Goal: Transaction & Acquisition: Book appointment/travel/reservation

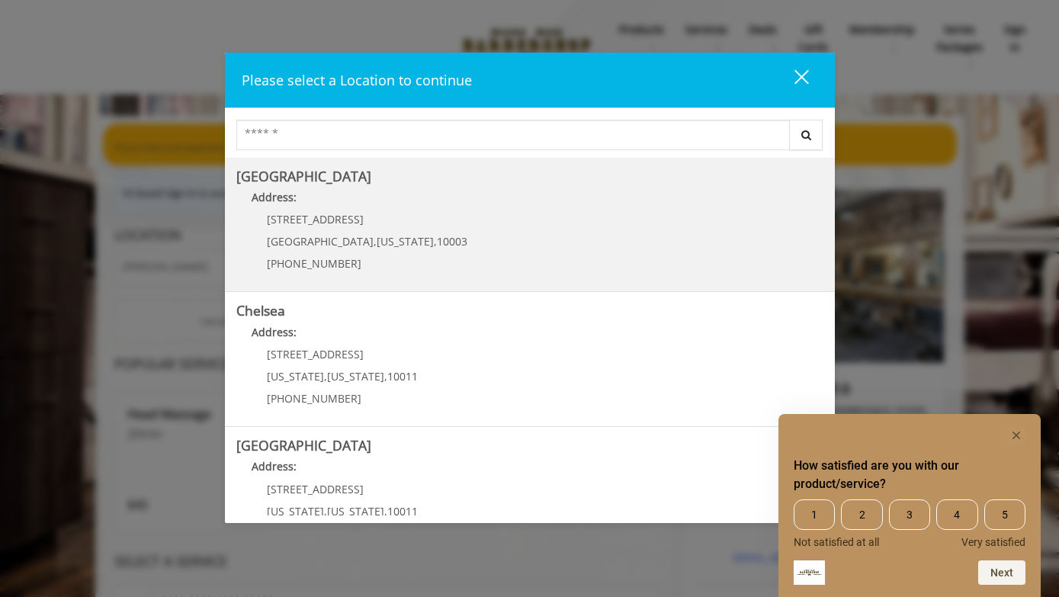
click at [318, 173] on b "[GEOGRAPHIC_DATA]" at bounding box center [303, 176] width 135 height 18
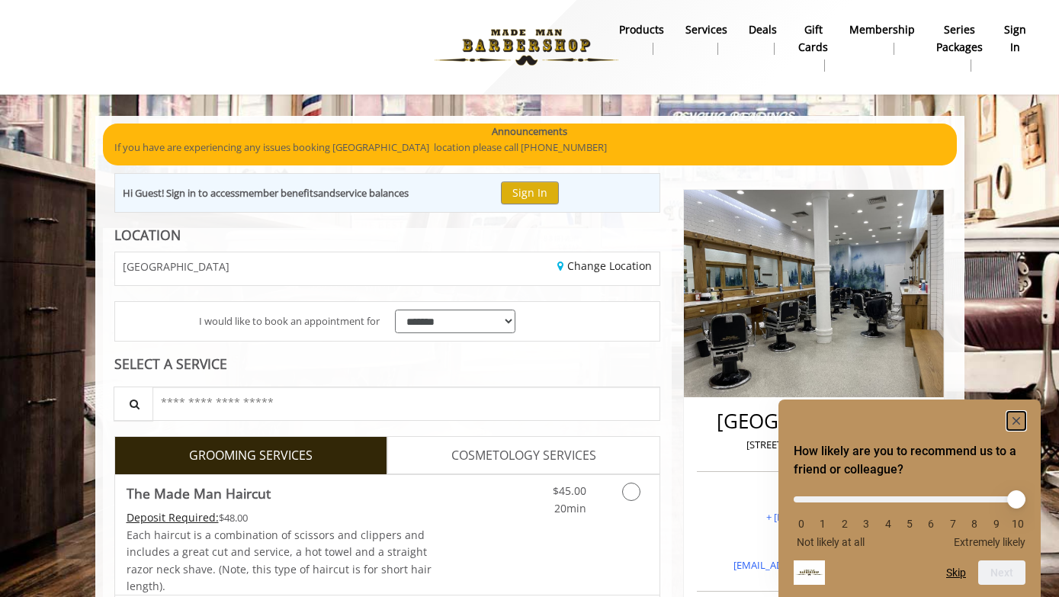
click at [1018, 415] on rect "Hide survey" at bounding box center [1016, 421] width 18 height 18
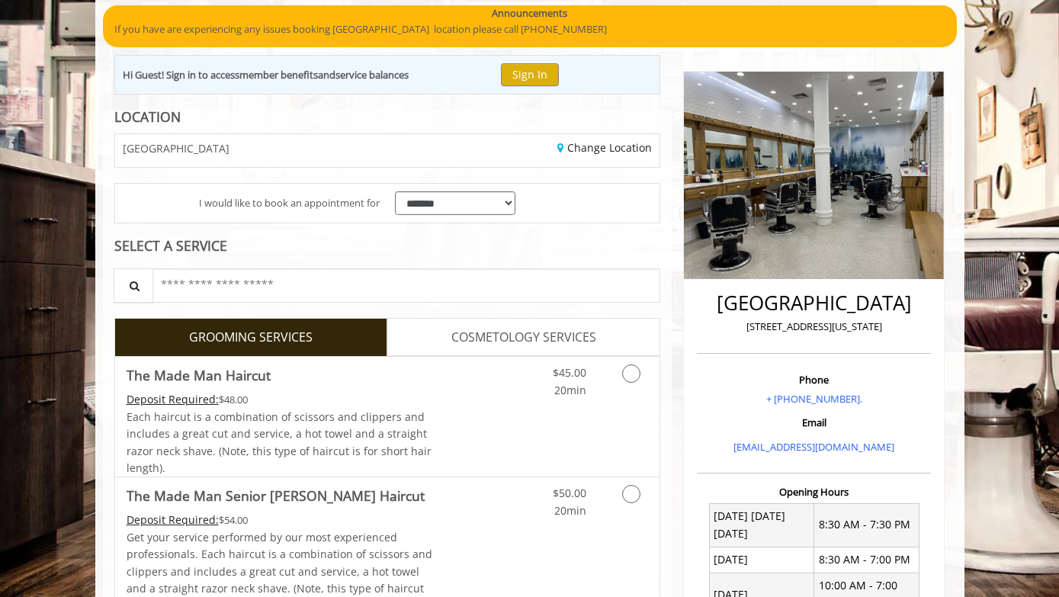
scroll to position [145, 0]
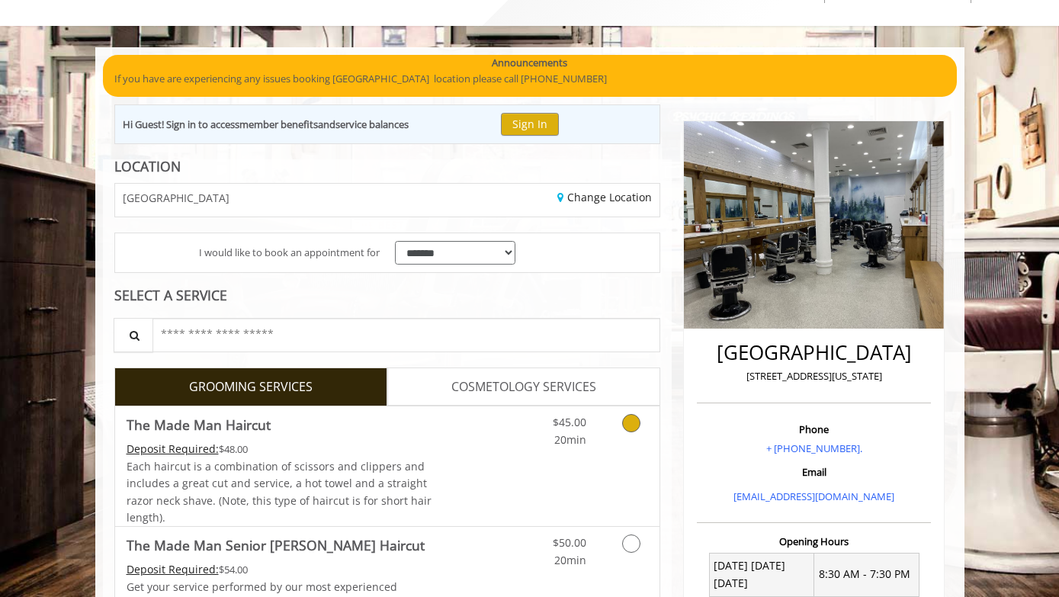
click at [611, 431] on link "Grooming services" at bounding box center [628, 427] width 39 height 42
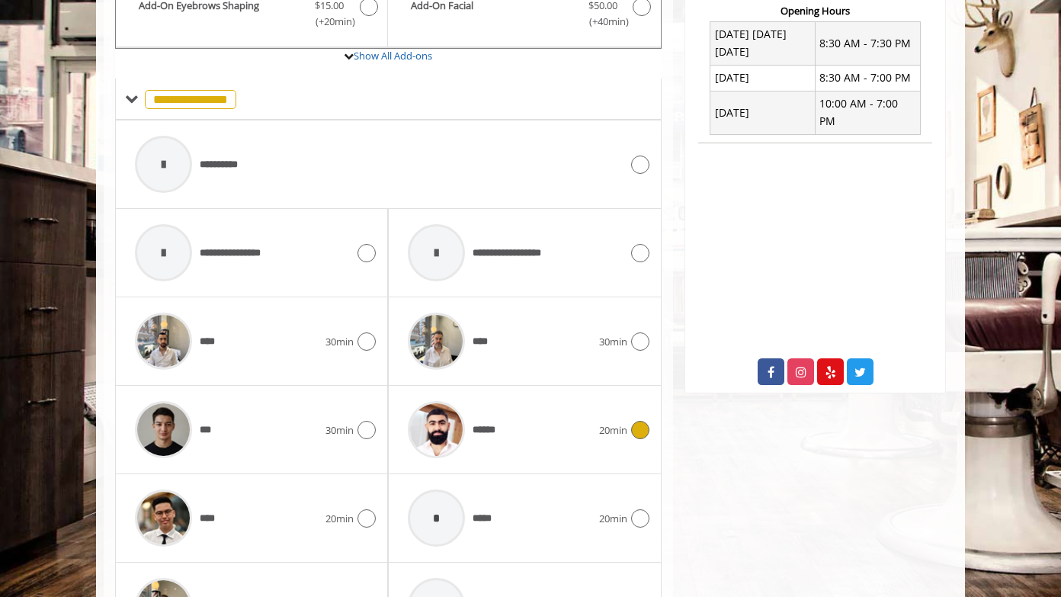
scroll to position [659, 0]
